Goal: Task Accomplishment & Management: Manage account settings

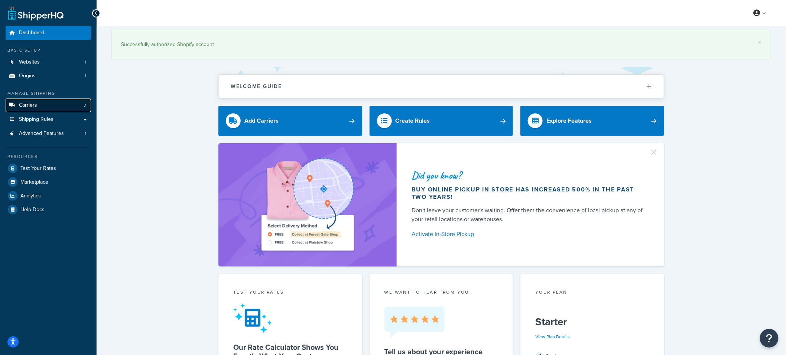
click at [57, 106] on link "Carriers 3" at bounding box center [48, 105] width 85 height 14
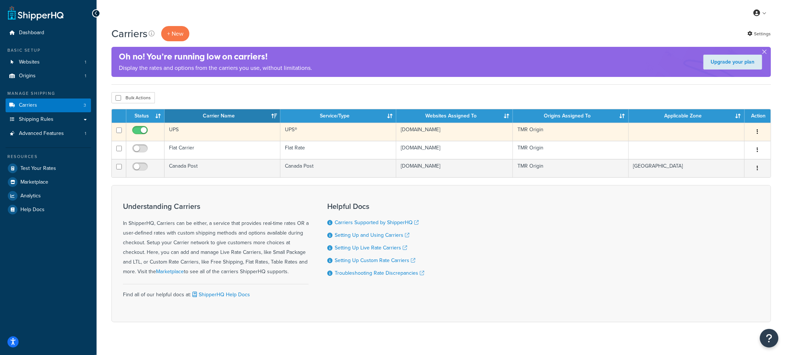
click at [241, 132] on td "UPS" at bounding box center [223, 132] width 116 height 18
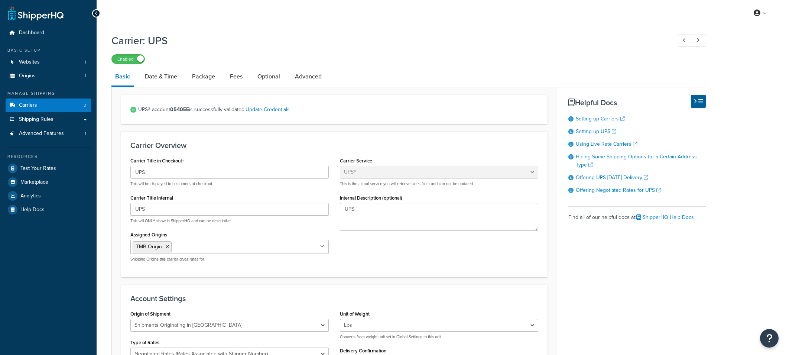
select select "ups"
select select "can"
click at [238, 78] on link "Fees" at bounding box center [236, 77] width 20 height 18
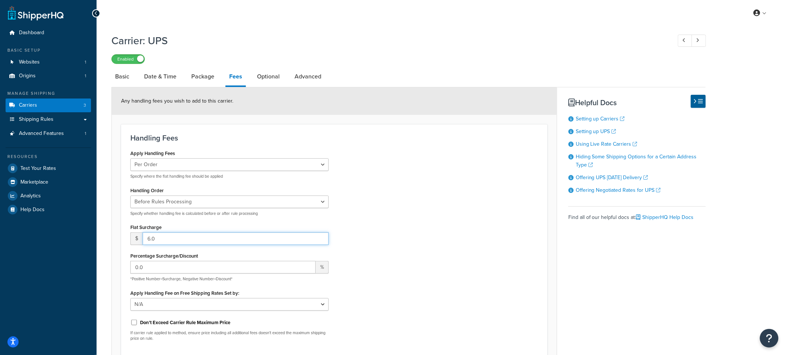
drag, startPoint x: 180, startPoint y: 240, endPoint x: 134, endPoint y: 238, distance: 45.7
click at [134, 238] on div "$ 6.0" at bounding box center [229, 238] width 198 height 13
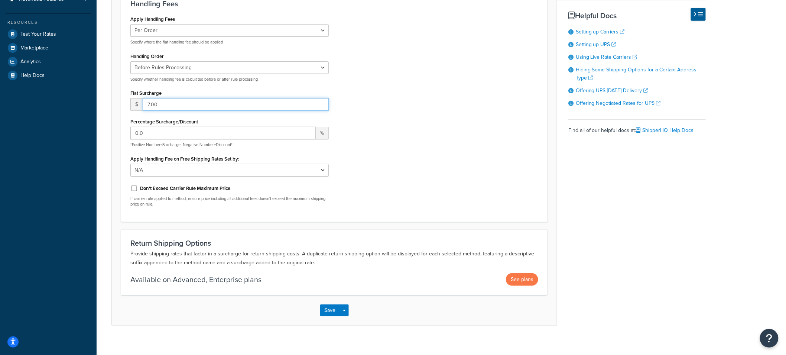
scroll to position [142, 0]
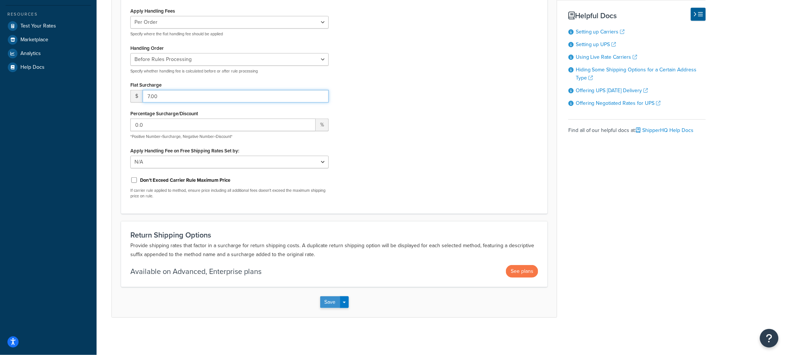
type input "7.00"
click at [331, 301] on button "Save" at bounding box center [330, 302] width 20 height 12
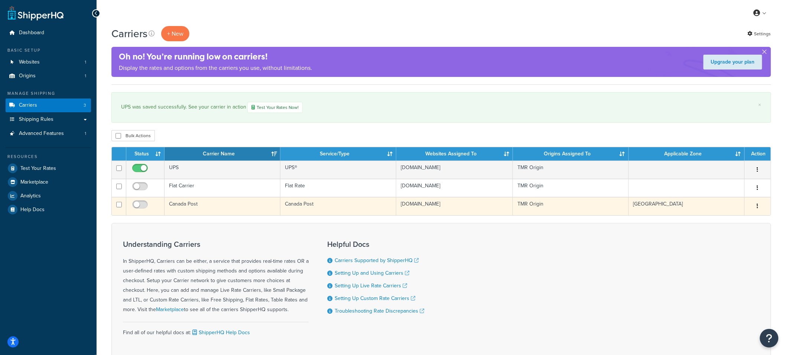
click at [198, 203] on td "Canada Post" at bounding box center [223, 206] width 116 height 18
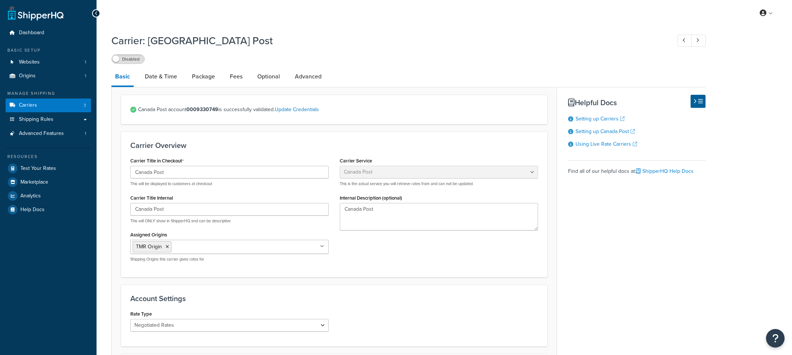
select select "canadaPost"
select select "NEGOTIATED"
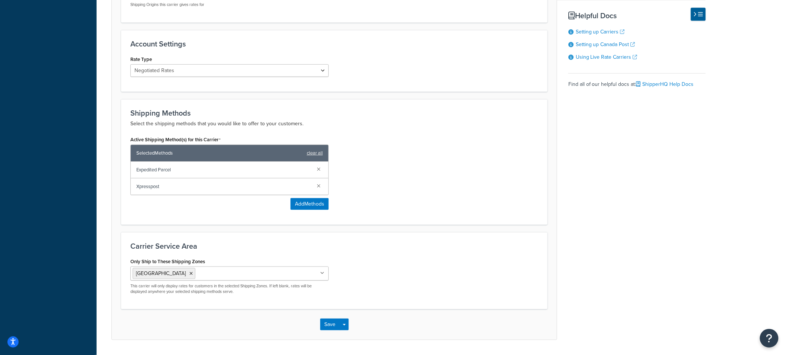
scroll to position [263, 0]
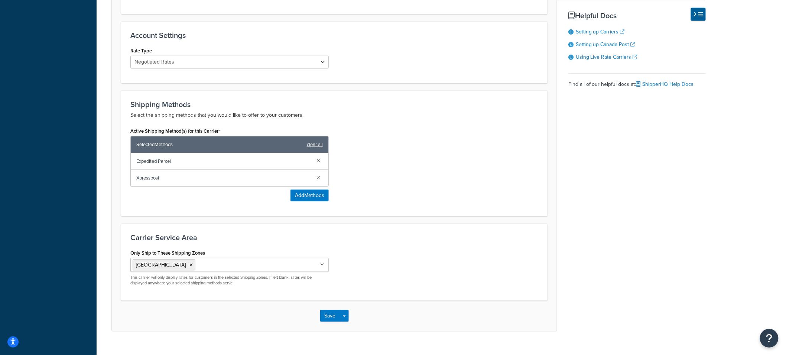
drag, startPoint x: 502, startPoint y: 168, endPoint x: 501, endPoint y: 162, distance: 6.1
click at [503, 168] on div "Active Shipping Method(s) for this Carrier Selected Methods clear all Expedited…" at bounding box center [334, 166] width 419 height 81
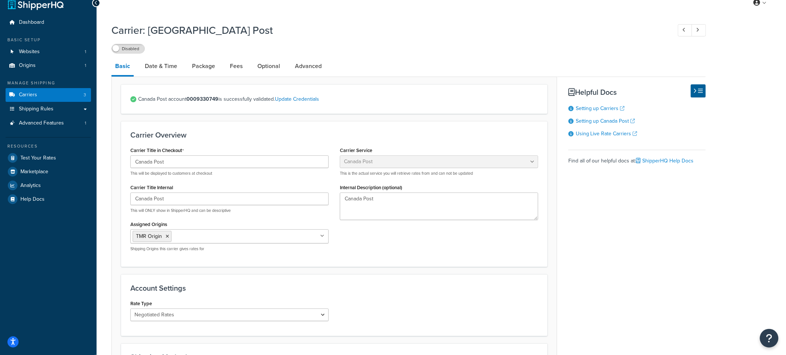
scroll to position [0, 0]
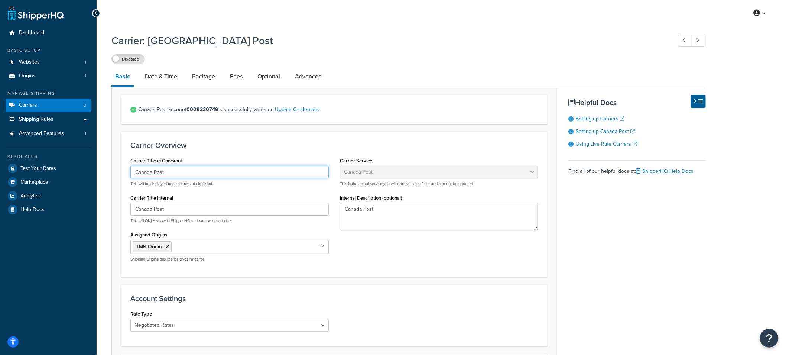
click at [170, 171] on input "Canada Post" at bounding box center [229, 172] width 198 height 13
drag, startPoint x: 182, startPoint y: 172, endPoint x: 106, endPoint y: 165, distance: 75.7
click at [106, 165] on div "Carrier: Canada Post Disabled Basic Date & Time Package Fees Optional Advanced …" at bounding box center [441, 321] width 689 height 583
click at [175, 173] on input "Canpar (Not avail where Can Post is the final mile delivery provider)" at bounding box center [229, 172] width 198 height 13
drag, startPoint x: 210, startPoint y: 172, endPoint x: 214, endPoint y: 173, distance: 4.2
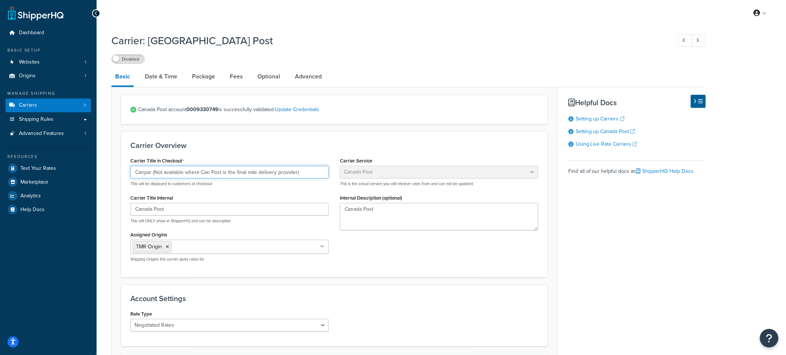
click at [210, 172] on input "Canpar (Not available where Can Post is the final mile delivery provider)" at bounding box center [229, 172] width 198 height 13
drag, startPoint x: 221, startPoint y: 172, endPoint x: 292, endPoint y: 175, distance: 71.0
click at [292, 175] on input "Canpar (Not available where Canada Post is the final mile delivery provider)" at bounding box center [229, 172] width 198 height 13
click at [317, 174] on input "Canpar (Not available where Canada Post is the final mile delivery provider)" at bounding box center [229, 172] width 198 height 13
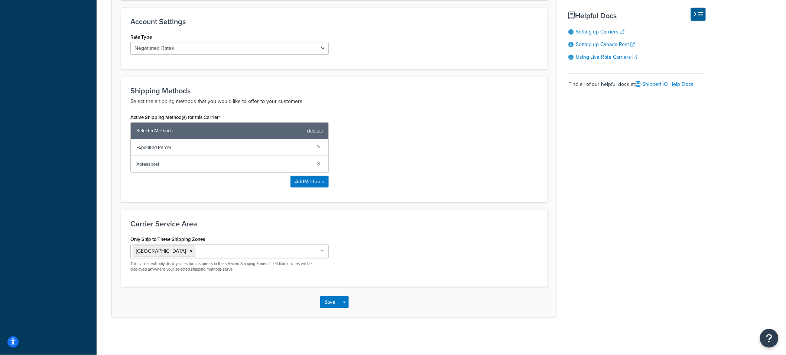
scroll to position [277, 0]
type input "Canpar (Not available where Canada Post is the final mile delivery provider)"
click at [329, 305] on button "Save" at bounding box center [330, 302] width 20 height 12
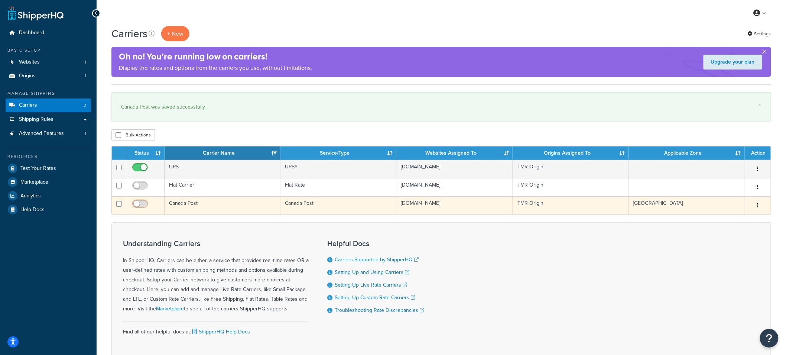
click at [146, 205] on input "checkbox" at bounding box center [141, 205] width 20 height 9
checkbox input "true"
click at [238, 207] on td "Canada Post" at bounding box center [223, 205] width 116 height 18
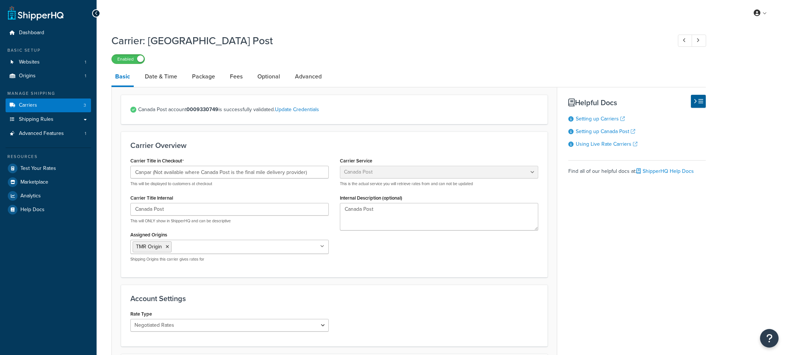
select select "canadaPost"
select select "NEGOTIATED"
click at [155, 79] on link "Date & Time" at bounding box center [161, 77] width 40 height 18
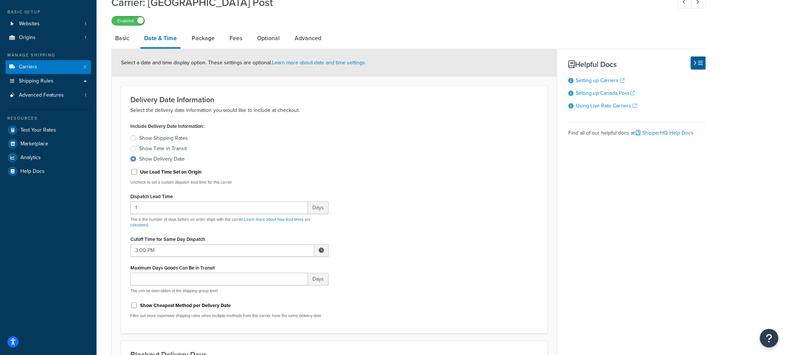
scroll to position [47, 0]
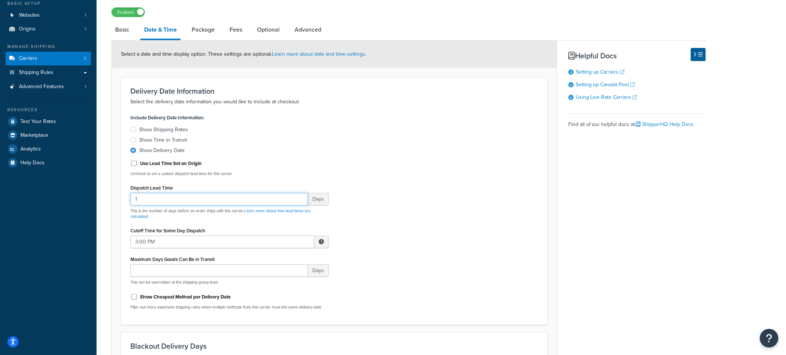
drag, startPoint x: 142, startPoint y: 199, endPoint x: 110, endPoint y: 197, distance: 32.8
click at [110, 197] on div "Carrier: Canada Post Enabled Basic Date & Time Package Fees Optional Advanced S…" at bounding box center [441, 313] width 689 height 660
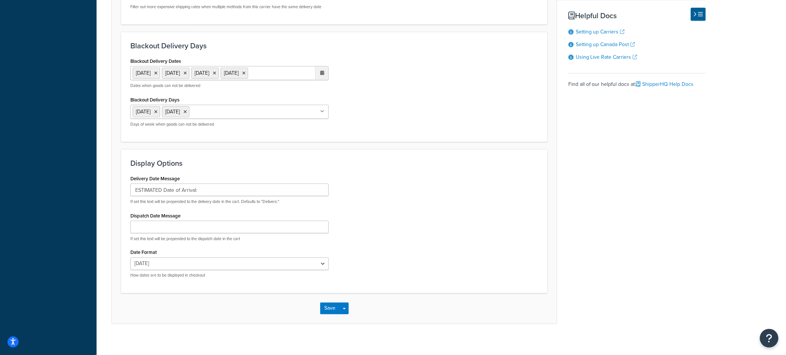
scroll to position [354, 0]
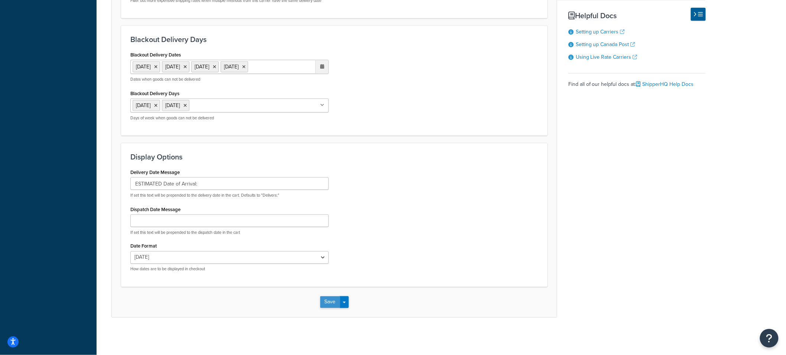
type input "2"
click at [332, 304] on button "Save" at bounding box center [330, 302] width 20 height 12
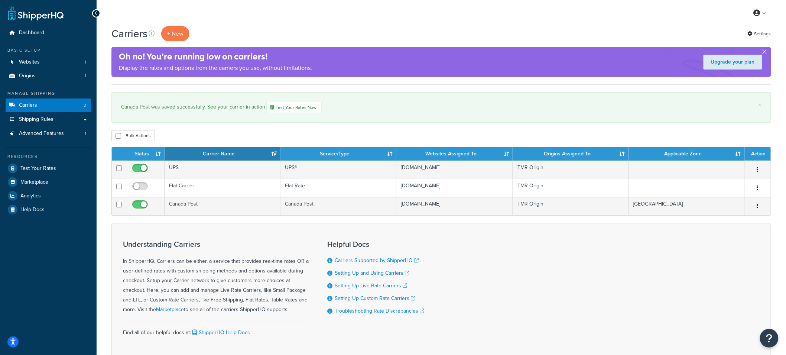
click at [615, 260] on div "Understanding Carriers In ShipperHQ, Carriers can be either, a service that pro…" at bounding box center [441, 291] width 660 height 137
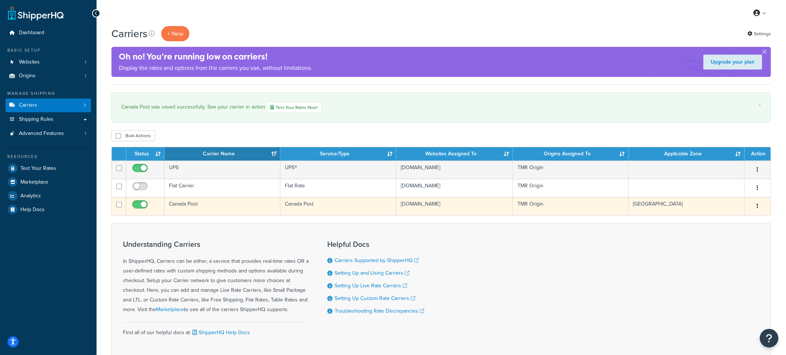
click at [221, 207] on td "Canada Post" at bounding box center [223, 206] width 116 height 18
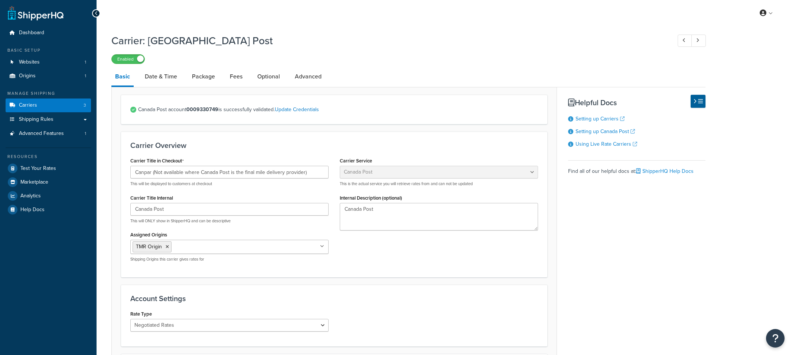
select select "canadaPost"
select select "NEGOTIATED"
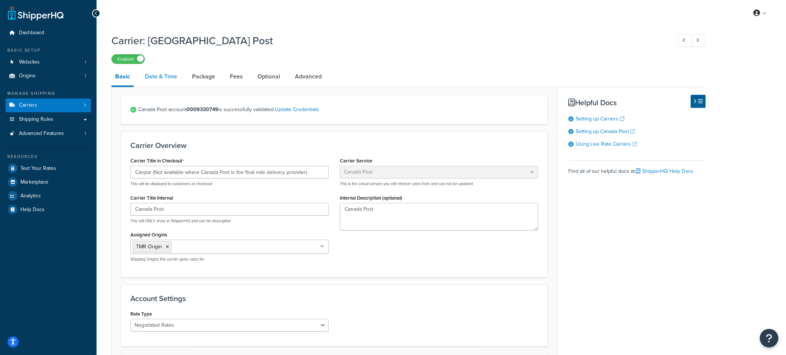
click at [155, 78] on link "Date & Time" at bounding box center [161, 77] width 40 height 18
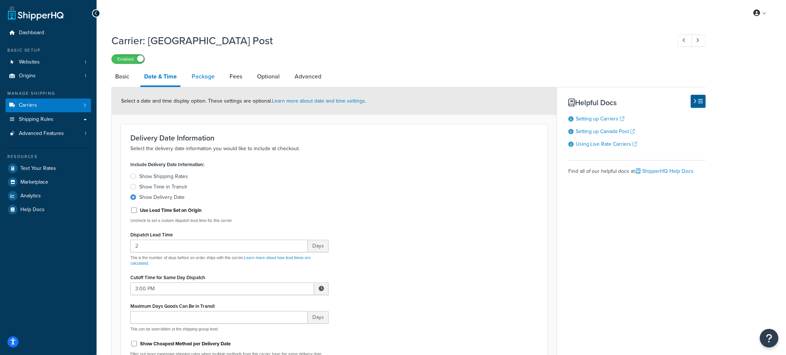
click at [201, 78] on link "Package" at bounding box center [203, 77] width 30 height 18
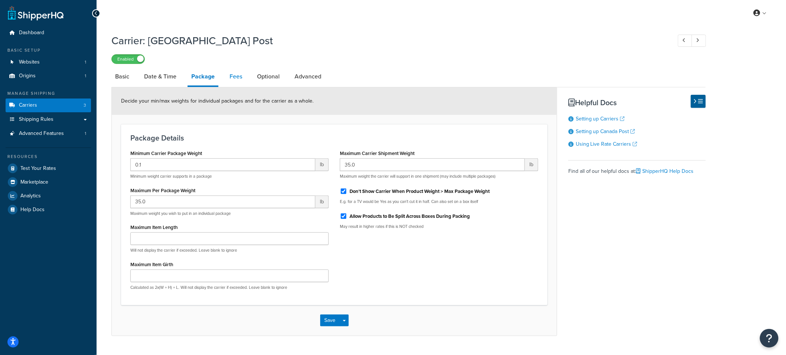
click at [241, 81] on link "Fees" at bounding box center [236, 77] width 20 height 18
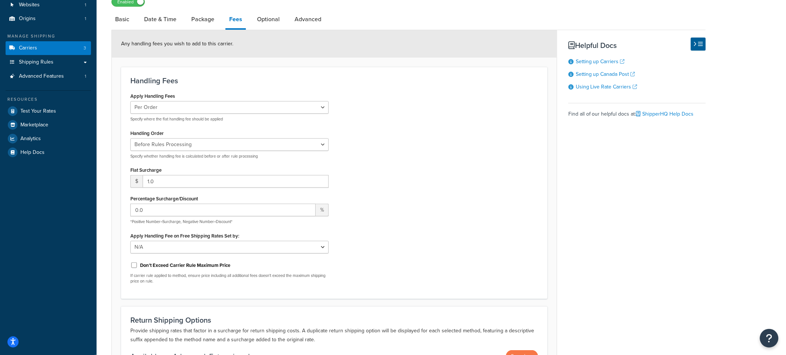
scroll to position [62, 0]
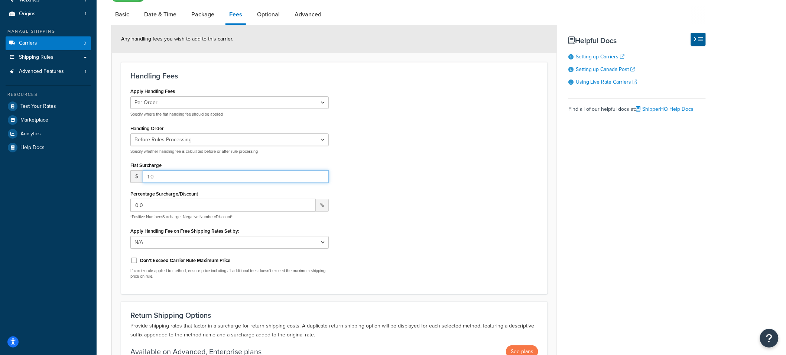
drag, startPoint x: 162, startPoint y: 178, endPoint x: 106, endPoint y: 172, distance: 56.0
click at [106, 172] on div "Carrier: Canada Post Enabled Basic Date & Time Package Fees Optional Advanced A…" at bounding box center [441, 192] width 689 height 449
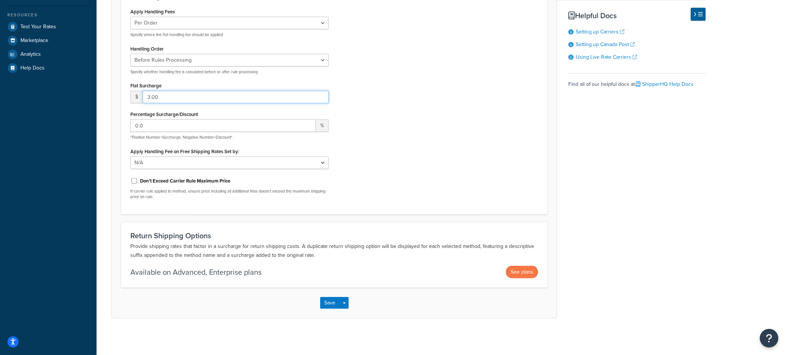
scroll to position [142, 0]
type input "3.00"
click at [327, 304] on button "Save" at bounding box center [330, 302] width 20 height 12
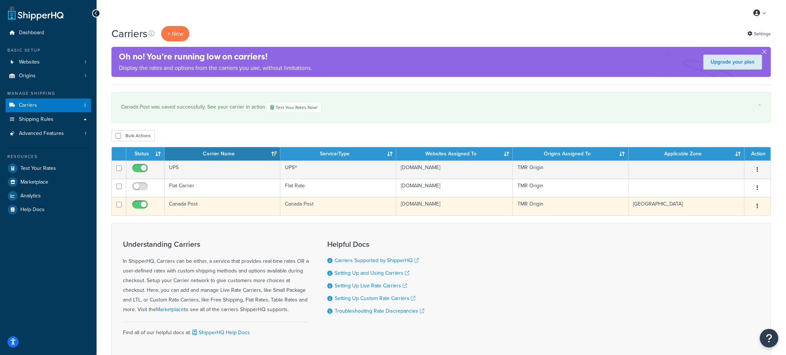
click at [197, 208] on td "Canada Post" at bounding box center [223, 206] width 116 height 18
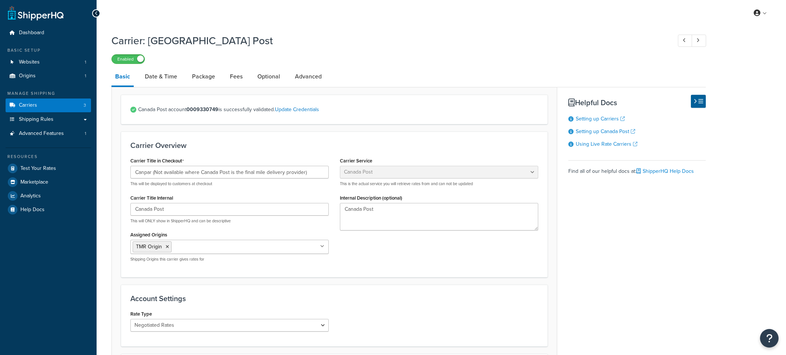
select select "canadaPost"
select select "NEGOTIATED"
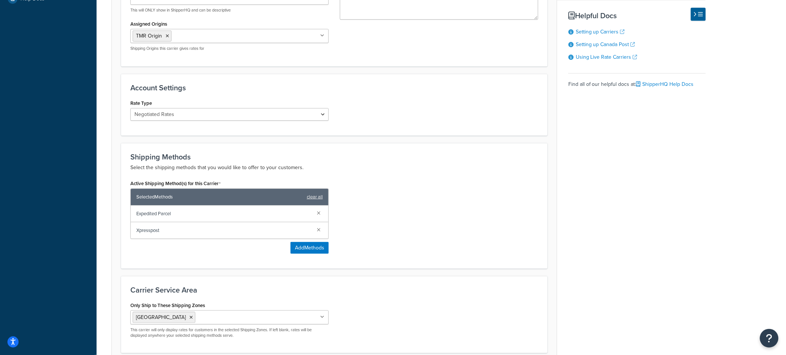
scroll to position [209, 0]
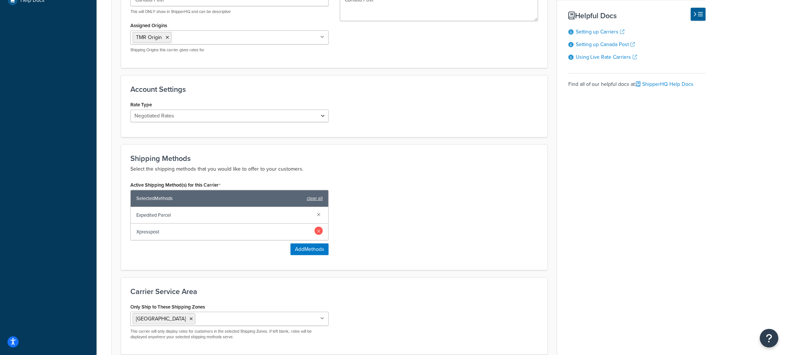
click at [317, 230] on link at bounding box center [319, 231] width 8 height 8
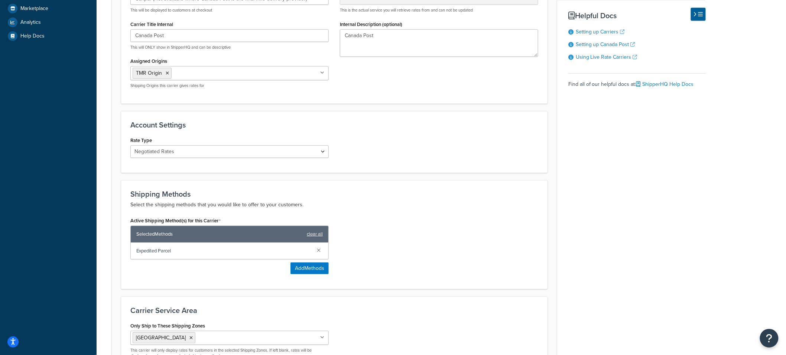
scroll to position [261, 0]
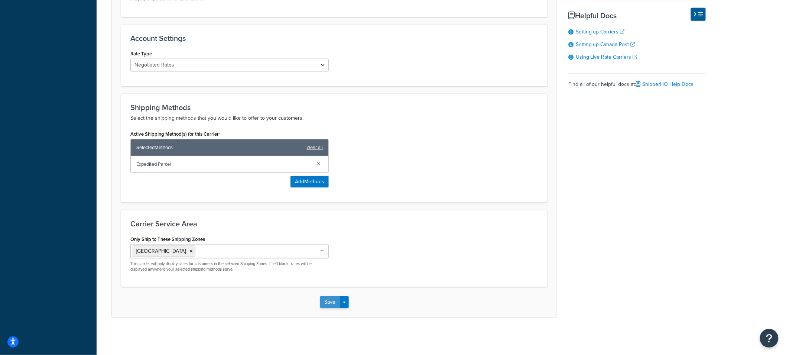
click at [332, 298] on button "Save" at bounding box center [330, 302] width 20 height 12
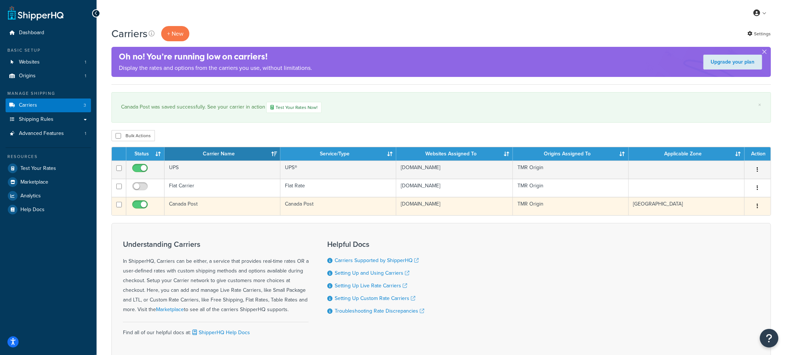
click at [193, 206] on td "Canada Post" at bounding box center [223, 206] width 116 height 18
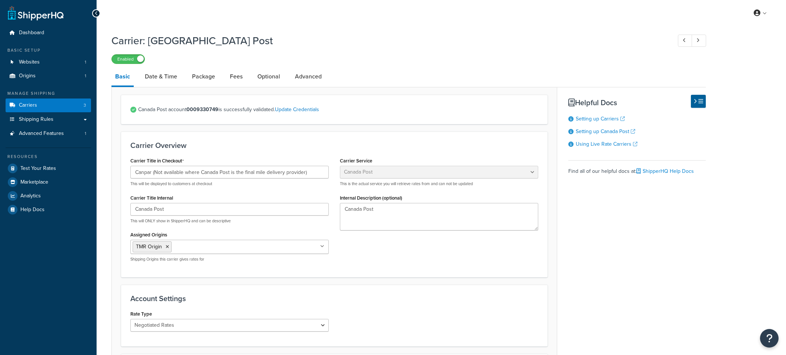
select select "canadaPost"
select select "NEGOTIATED"
click at [159, 76] on link "Date & Time" at bounding box center [161, 77] width 40 height 18
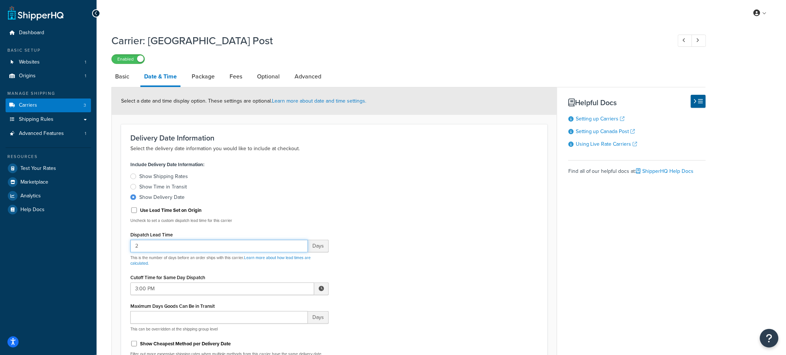
drag, startPoint x: 159, startPoint y: 250, endPoint x: 84, endPoint y: 244, distance: 75.3
click at [85, 244] on div "Dashboard Basic Setup Websites 1 Origins 1 Manage Shipping Carriers 3 Shipping …" at bounding box center [393, 354] width 786 height 708
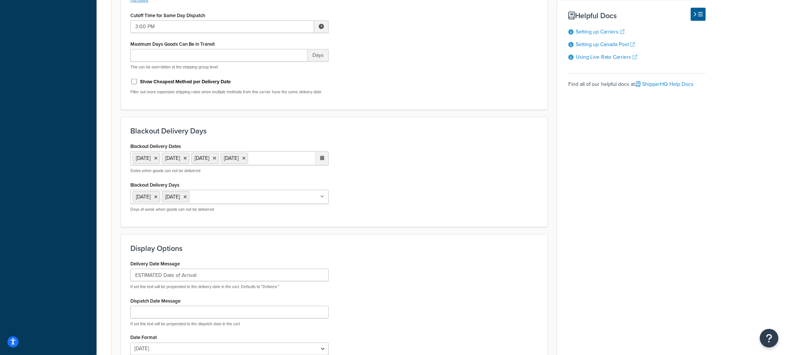
scroll to position [354, 0]
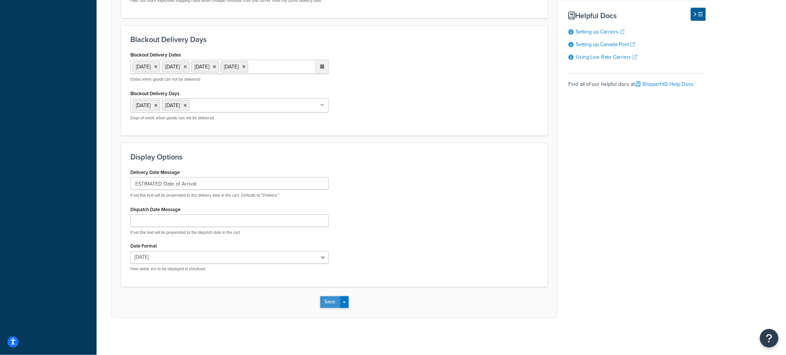
type input "4"
click at [331, 301] on button "Save" at bounding box center [330, 302] width 20 height 12
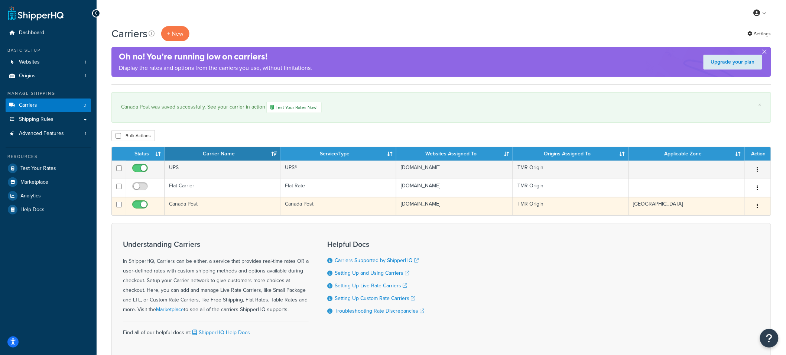
click at [204, 207] on td "Canada Post" at bounding box center [223, 206] width 116 height 18
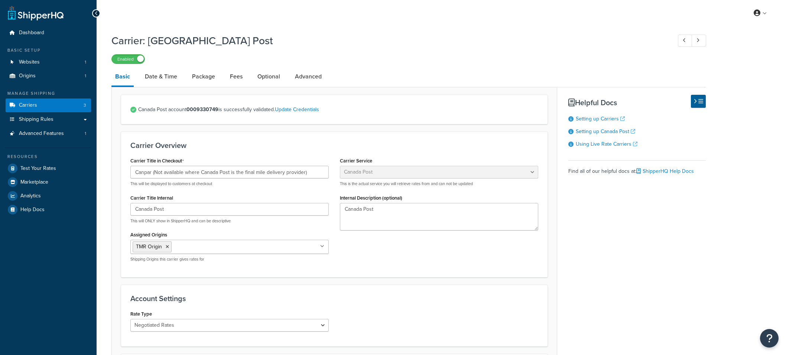
select select "canadaPost"
select select "NEGOTIATED"
click at [162, 79] on link "Date & Time" at bounding box center [161, 77] width 40 height 18
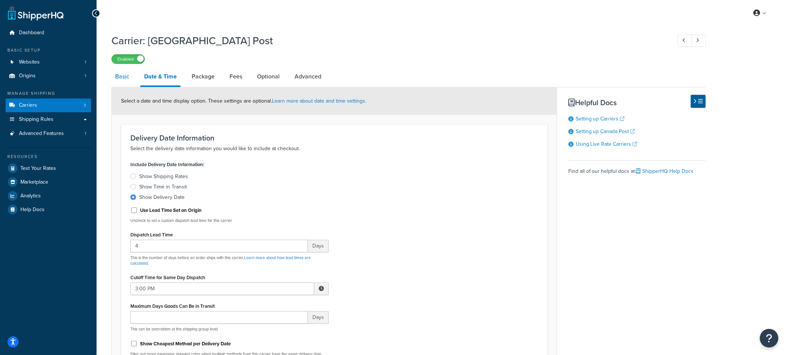
click at [123, 80] on link "Basic" at bounding box center [122, 77] width 22 height 18
select select "canadaPost"
select select "NEGOTIATED"
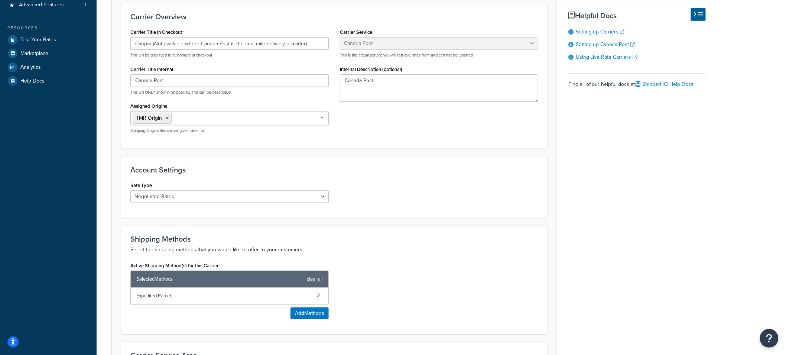
scroll to position [91, 0]
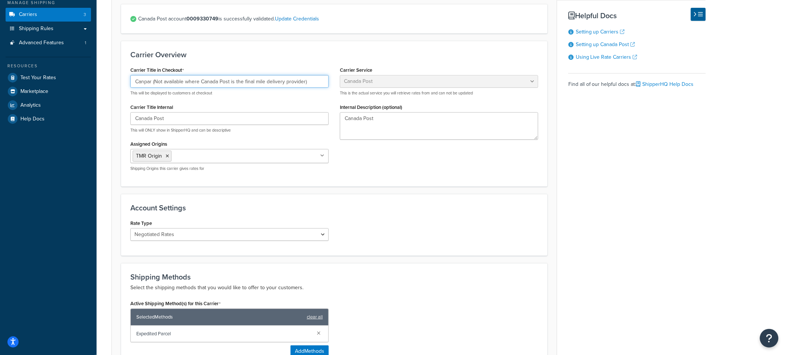
click at [178, 82] on input "Canpar (Not available where Canada Post is the final mile delivery provider)" at bounding box center [229, 81] width 198 height 13
drag, startPoint x: 305, startPoint y: 83, endPoint x: 155, endPoint y: 85, distance: 150.1
click at [155, 85] on input "Canpar (Not available where Canada Post is the final mile delivery provider)" at bounding box center [229, 81] width 198 height 13
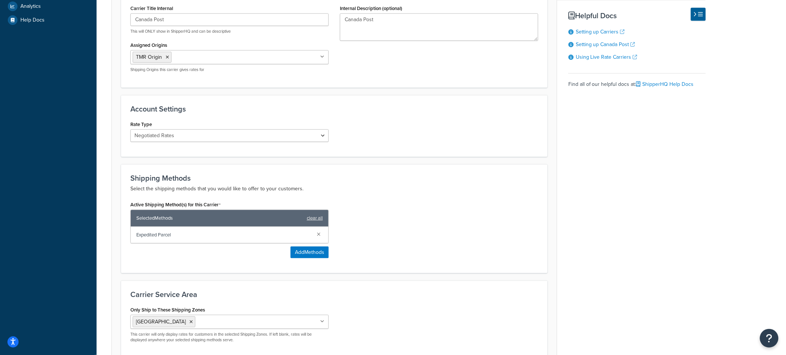
scroll to position [48, 0]
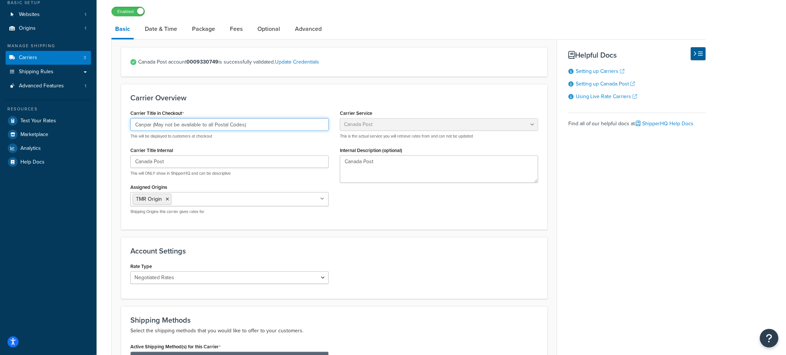
type input "Canpar (May not be available to all Postal Codes)"
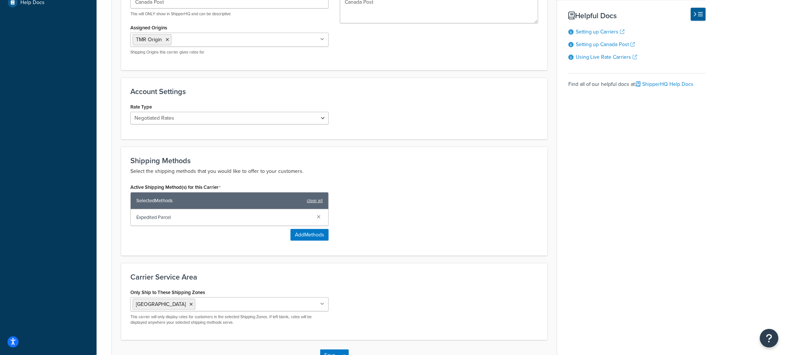
scroll to position [261, 0]
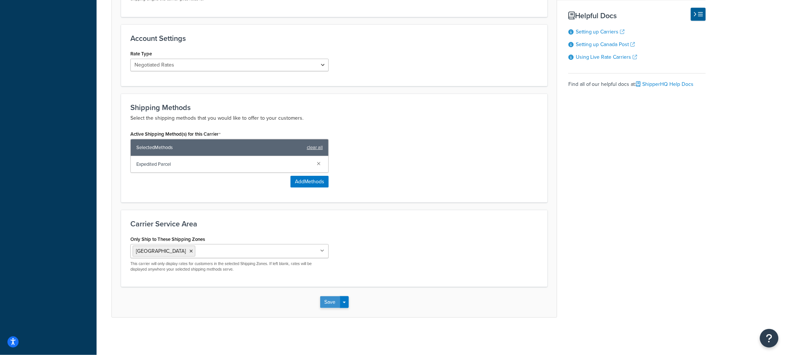
click at [330, 301] on button "Save" at bounding box center [330, 302] width 20 height 12
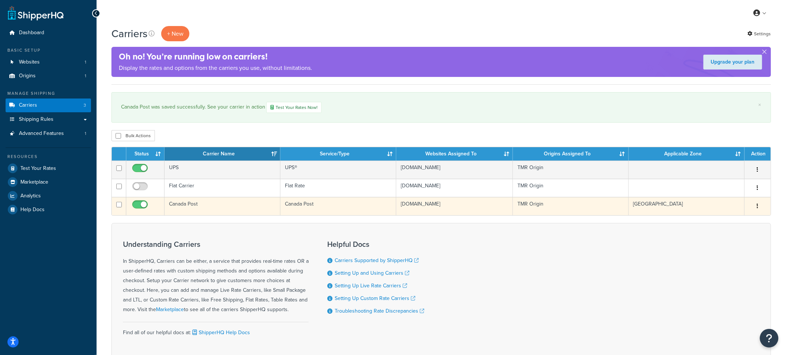
click at [218, 207] on td "Canada Post" at bounding box center [223, 206] width 116 height 18
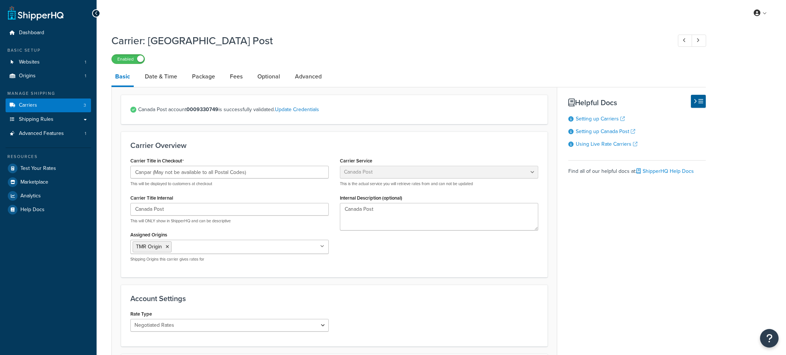
select select "canadaPost"
select select "NEGOTIATED"
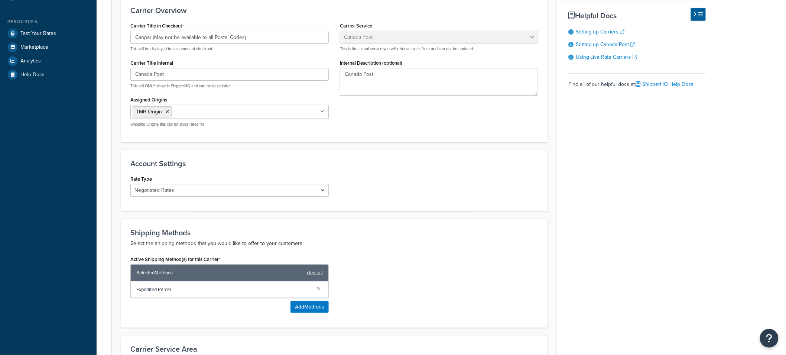
scroll to position [135, 0]
click at [457, 183] on div "Rate Type Small Business Rates Negotiated Rates List Rates" at bounding box center [334, 187] width 419 height 29
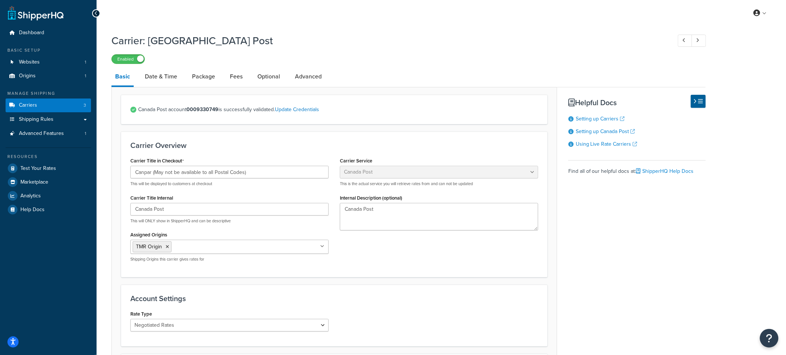
scroll to position [261, 0]
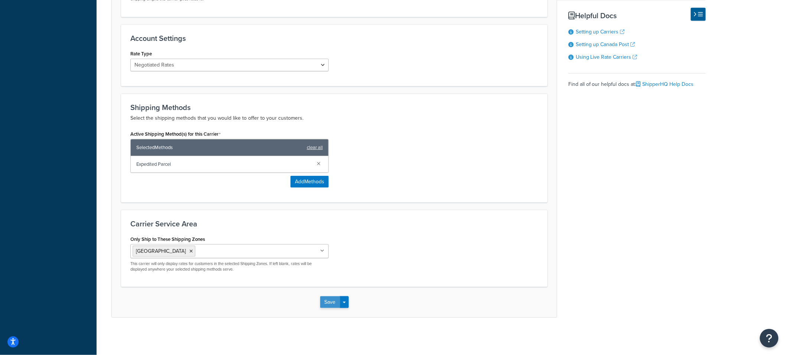
click at [326, 305] on button "Save" at bounding box center [330, 302] width 20 height 12
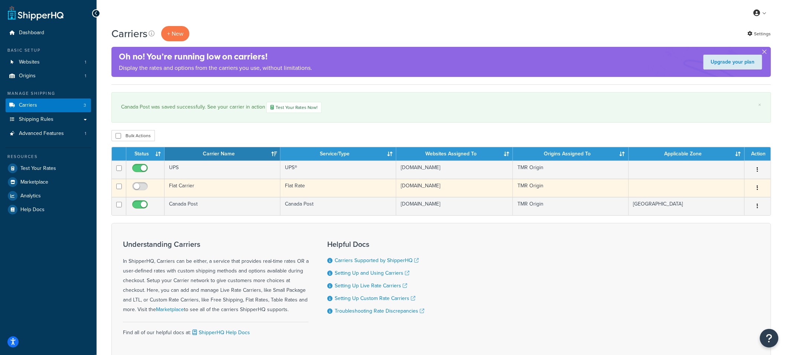
click at [202, 197] on td "Flat Carrier" at bounding box center [223, 188] width 116 height 18
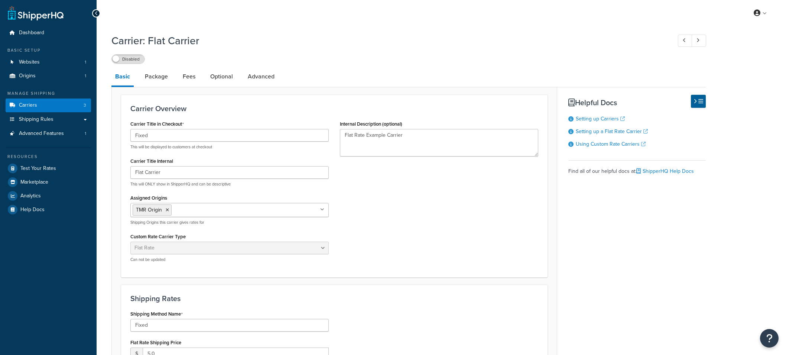
select select "flat"
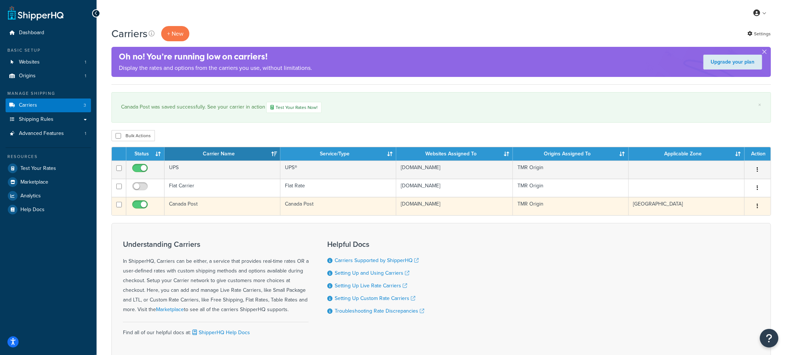
click at [211, 202] on td "Canada Post" at bounding box center [223, 206] width 116 height 18
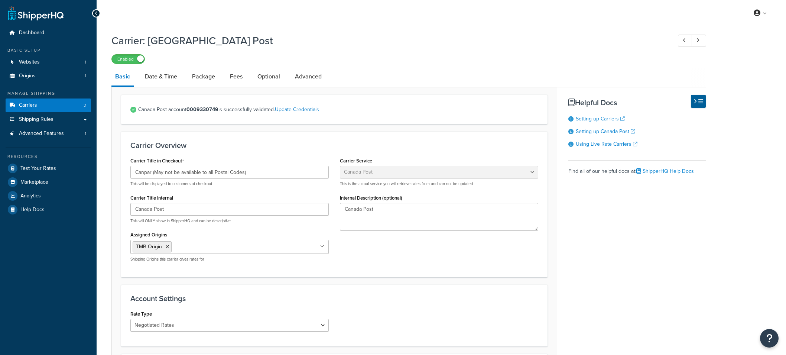
select select "canadaPost"
select select "NEGOTIATED"
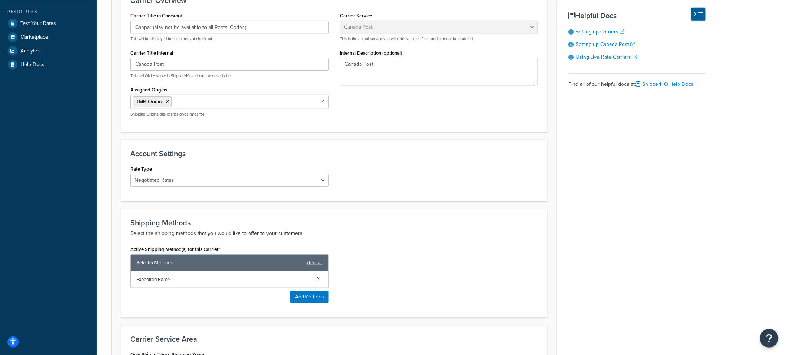
scroll to position [143, 0]
